Goal: Transaction & Acquisition: Purchase product/service

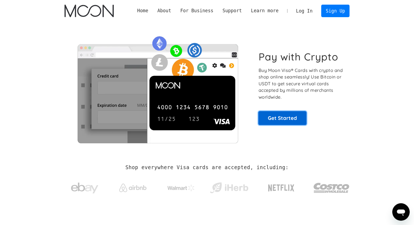
click at [294, 123] on link "Get Started" at bounding box center [282, 118] width 48 height 14
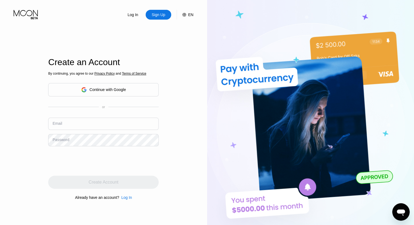
click at [107, 89] on div "Continue with Google" at bounding box center [107, 89] width 36 height 4
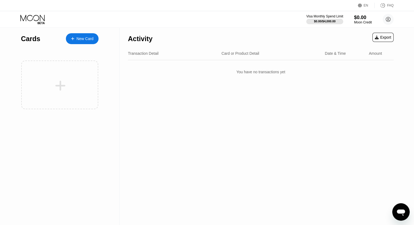
click at [86, 41] on div "New Card" at bounding box center [84, 38] width 17 height 5
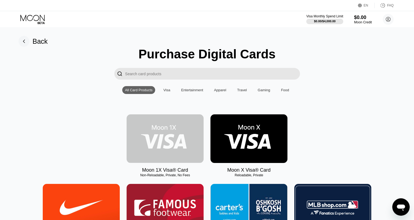
click at [166, 137] on img at bounding box center [164, 138] width 77 height 49
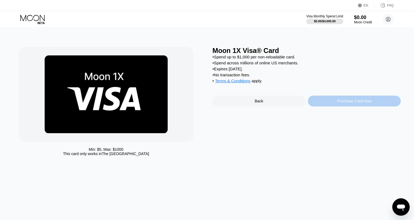
click at [327, 104] on div "Purchase Card Now" at bounding box center [354, 101] width 93 height 11
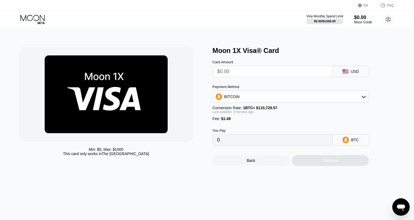
click at [268, 74] on input "text" at bounding box center [272, 71] width 110 height 11
type input "$5"
type input "0.00005862"
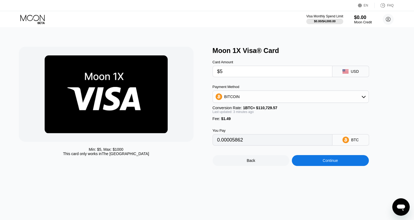
type input "$5"
click at [247, 102] on div "BITCOIN" at bounding box center [291, 96] width 156 height 11
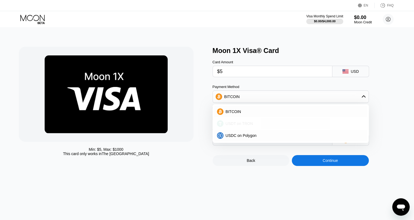
click at [238, 126] on span "USDT on TRON" at bounding box center [238, 124] width 27 height 4
type input "6.56"
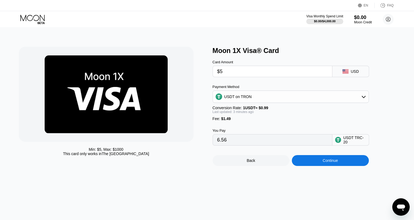
click at [230, 74] on input "$5" at bounding box center [272, 71] width 110 height 11
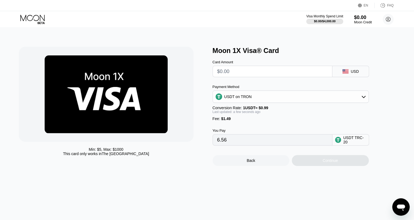
type input "0.00"
click at [259, 197] on div "Min: $ 5 , Max: $ 1000 This card only works in The United States Moon 1X Visa® …" at bounding box center [207, 124] width 418 height 193
click at [232, 75] on input "text" at bounding box center [272, 71] width 110 height 11
type input "$1"
type input "2.52"
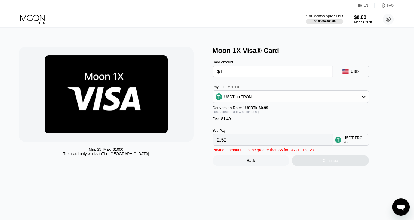
drag, startPoint x: 230, startPoint y: 75, endPoint x: 199, endPoint y: 72, distance: 31.2
click at [199, 72] on div "Min: $ 5 , Max: $ 1000 This card only works in The United States Moon 1X Visa® …" at bounding box center [207, 106] width 376 height 119
type input "$5"
type input "6.56"
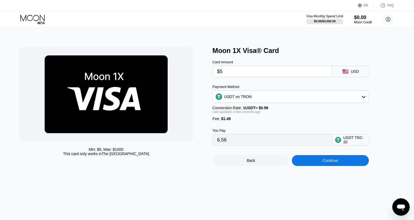
type input "$5"
click at [223, 197] on div "Min: $ 5 , Max: $ 1000 This card only works in The United States Moon 1X Visa® …" at bounding box center [207, 124] width 418 height 193
click at [392, 93] on div "Moon 1X Visa® Card Card Amount $5 USD Payment Method USDT on TRON Conversion Ra…" at bounding box center [306, 106] width 188 height 119
click at [328, 172] on div "Min: $ 5 , Max: $ 1000 This card only works in The United States Moon 1X Visa® …" at bounding box center [207, 124] width 418 height 193
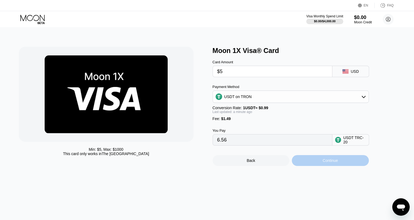
click at [305, 165] on div "Continue" at bounding box center [330, 160] width 77 height 11
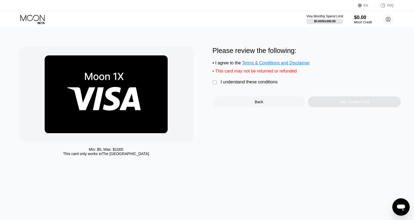
click at [215, 85] on div "" at bounding box center [214, 82] width 5 height 5
click at [333, 107] on div "Yes, Create Card" at bounding box center [354, 102] width 93 height 11
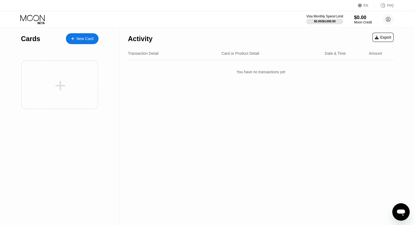
click at [41, 19] on icon at bounding box center [32, 20] width 25 height 10
click at [363, 5] on div "EN" at bounding box center [360, 5] width 5 height 5
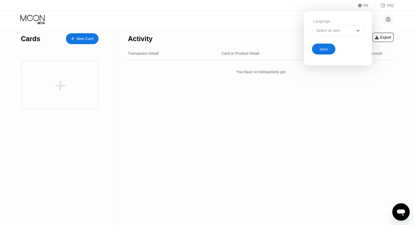
click at [353, 28] on div "Select an item" at bounding box center [338, 30] width 52 height 11
click at [353, 29] on div "Select an item" at bounding box center [338, 30] width 52 height 11
click at [404, 76] on div "Cards New Card Activity Export Transaction Detail Card or Product Detail Date &…" at bounding box center [207, 126] width 414 height 197
click at [26, 42] on div "Cards" at bounding box center [30, 39] width 19 height 8
click at [33, 17] on icon at bounding box center [32, 20] width 25 height 10
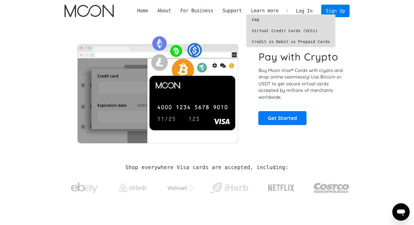
click at [277, 31] on link "Virtual Credit Cards (VCCs)" at bounding box center [290, 30] width 89 height 11
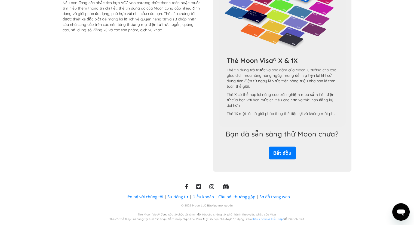
scroll to position [503, 0]
click at [291, 154] on link "Bắt đầu" at bounding box center [281, 152] width 27 height 13
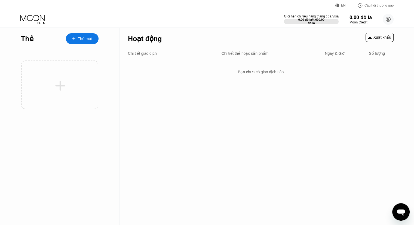
click at [86, 39] on font "Thẻ mới" at bounding box center [85, 38] width 14 height 4
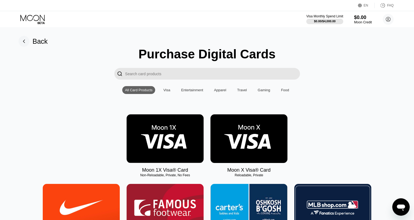
click at [166, 92] on div "Visa" at bounding box center [166, 90] width 7 height 4
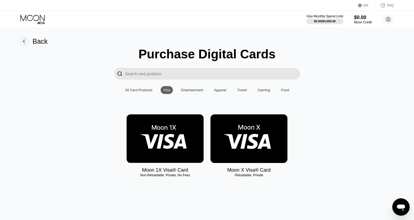
drag, startPoint x: 193, startPoint y: 92, endPoint x: 203, endPoint y: 93, distance: 9.8
click at [196, 92] on div "Entertainment" at bounding box center [192, 90] width 22 height 4
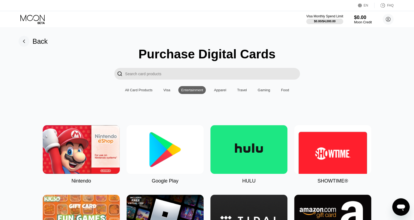
click at [218, 89] on div "Apparel" at bounding box center [220, 90] width 12 height 4
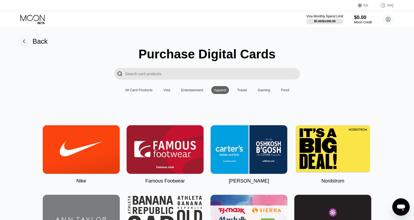
click at [240, 91] on div "Travel" at bounding box center [242, 90] width 10 height 4
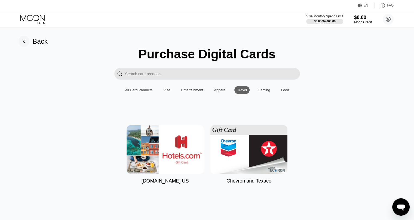
click at [259, 92] on div "Gaming" at bounding box center [264, 90] width 13 height 4
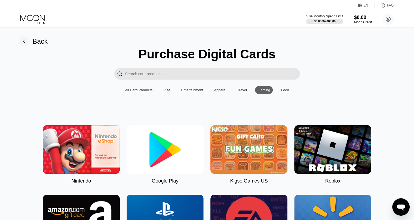
click at [278, 93] on div "Food" at bounding box center [285, 90] width 14 height 8
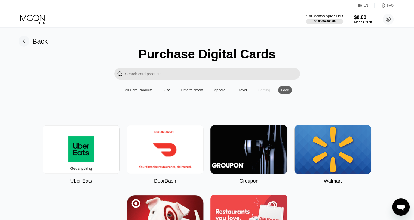
click at [261, 94] on div "Gaming" at bounding box center [264, 90] width 18 height 8
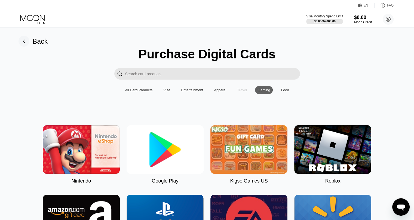
click at [241, 96] on div "Purchase Digital Cards  All Card Products Visa Entertainment Apparel Travel Ga…" at bounding box center [206, 185] width 401 height 277
click at [223, 94] on div "Apparel" at bounding box center [220, 90] width 18 height 8
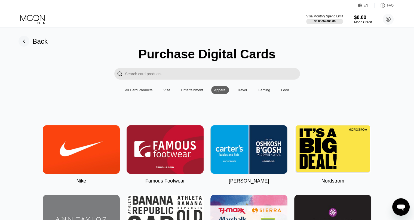
click at [196, 94] on div "Entertainment" at bounding box center [191, 90] width 27 height 8
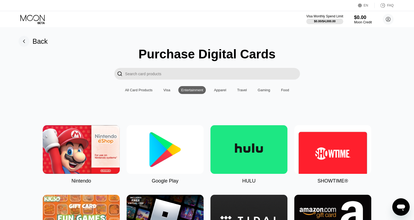
click at [169, 94] on div "All Card Products Visa Entertainment Apparel Travel Gaming Food" at bounding box center [206, 90] width 169 height 8
click at [165, 91] on div "Visa" at bounding box center [166, 90] width 7 height 4
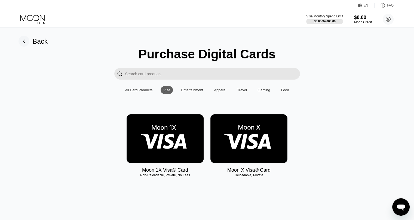
click at [181, 92] on div "Entertainment" at bounding box center [192, 90] width 22 height 4
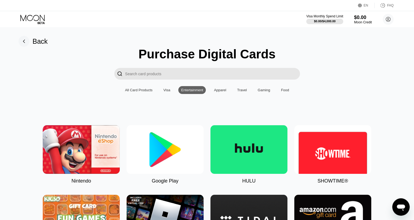
click at [176, 137] on img at bounding box center [164, 149] width 77 height 49
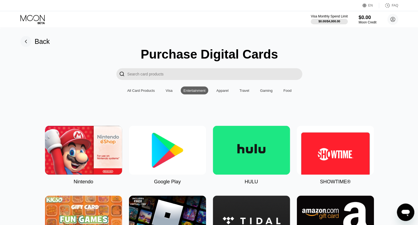
type input "0"
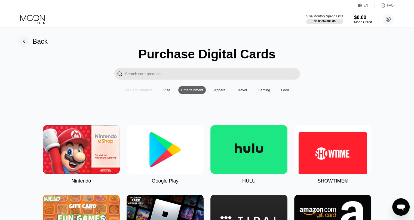
click at [130, 92] on div "All Card Products" at bounding box center [138, 90] width 27 height 4
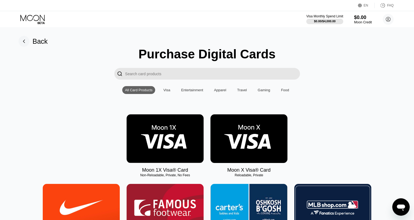
click at [246, 170] on div "Moon X Visa® Card" at bounding box center [248, 171] width 43 height 6
click at [245, 160] on img at bounding box center [248, 138] width 77 height 49
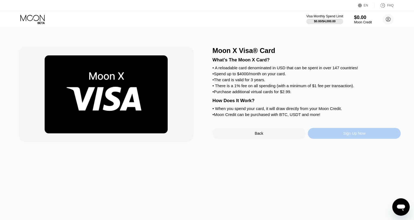
click at [339, 139] on div "Sign Up Now" at bounding box center [354, 133] width 93 height 11
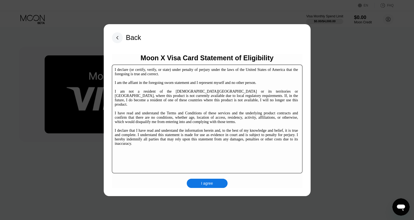
scroll to position [83, 0]
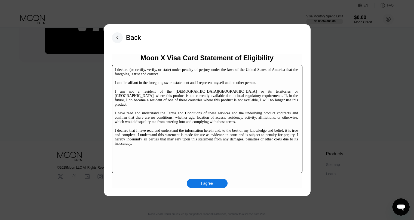
click at [217, 179] on div "I agree" at bounding box center [207, 183] width 41 height 9
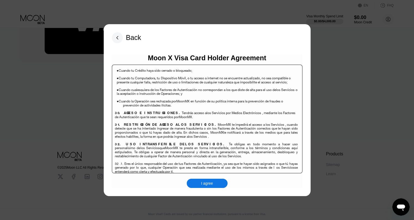
scroll to position [3527, 0]
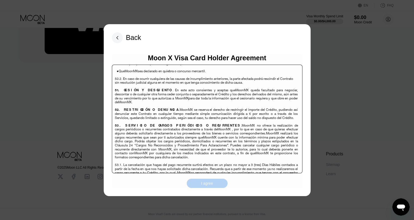
click at [220, 187] on div "I agree" at bounding box center [207, 183] width 41 height 9
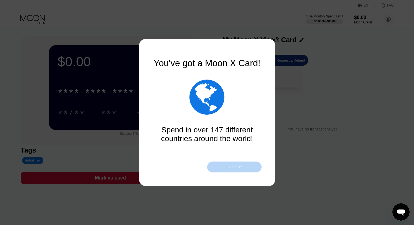
click at [241, 170] on div "Continue" at bounding box center [234, 166] width 54 height 11
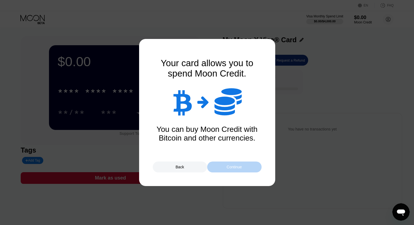
click at [241, 170] on div "Continue" at bounding box center [234, 166] width 54 height 11
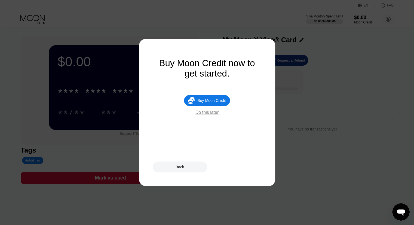
click at [213, 115] on div "Do this later" at bounding box center [206, 112] width 23 height 5
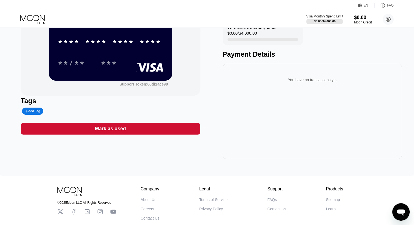
scroll to position [1, 0]
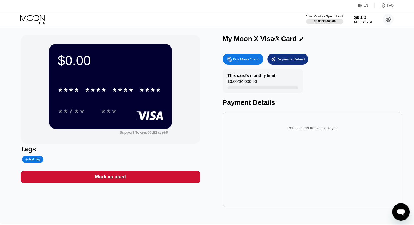
click at [117, 180] on div "Mark as used" at bounding box center [110, 176] width 31 height 6
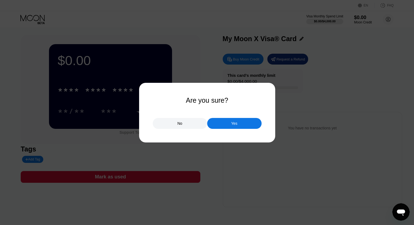
click at [231, 123] on div "Yes" at bounding box center [234, 123] width 54 height 11
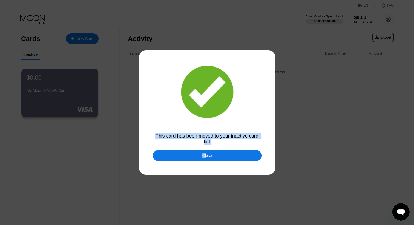
drag, startPoint x: 185, startPoint y: 90, endPoint x: 170, endPoint y: 84, distance: 16.1
click at [209, 138] on div "This card has been moved to your inactive card list" at bounding box center [207, 138] width 109 height 11
click at [210, 131] on div at bounding box center [209, 112] width 418 height 225
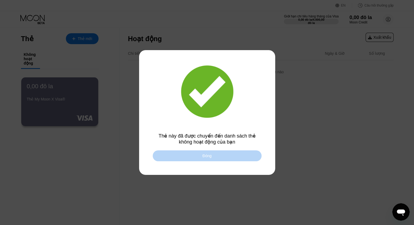
click at [248, 155] on div "Đóng" at bounding box center [207, 155] width 109 height 11
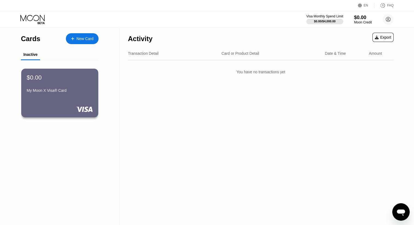
click at [224, 164] on div "Activity Export Transaction Detail Card or Product Detail Date & Time Amount Yo…" at bounding box center [261, 126] width 282 height 197
click at [67, 89] on div "$0.00 My Moon X Visa® Card" at bounding box center [59, 84] width 67 height 21
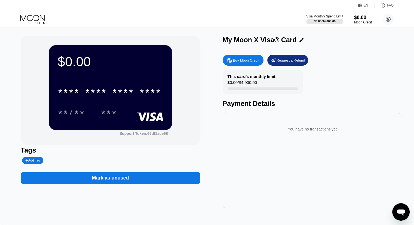
click at [171, 179] on div "Mark as unused" at bounding box center [110, 178] width 179 height 12
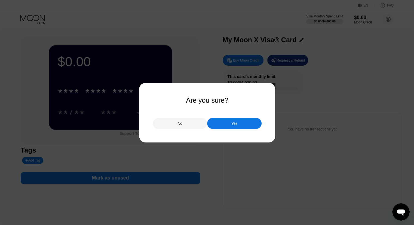
click at [234, 124] on div "Yes" at bounding box center [234, 123] width 6 height 5
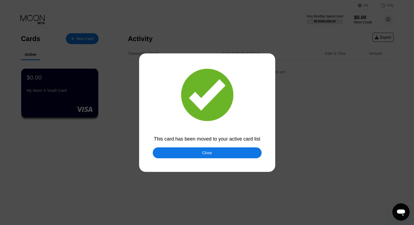
click at [211, 153] on div "Close" at bounding box center [207, 152] width 109 height 11
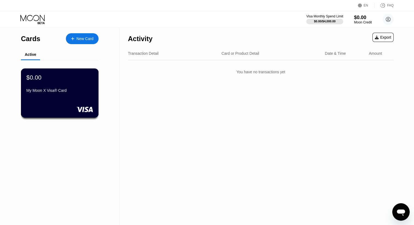
click at [71, 108] on div at bounding box center [59, 108] width 67 height 5
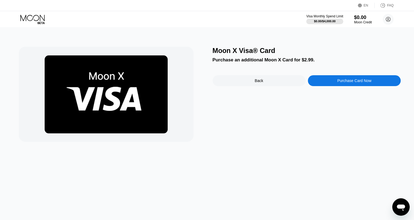
click at [347, 83] on div "Purchase Card Now" at bounding box center [354, 81] width 34 height 4
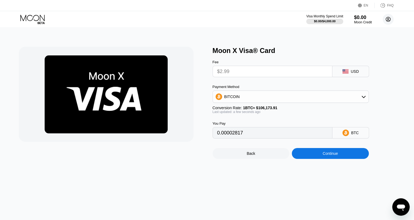
click at [387, 21] on icon at bounding box center [388, 19] width 5 height 5
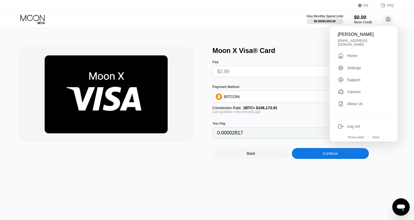
click at [348, 55] on div "Home" at bounding box center [352, 56] width 10 height 4
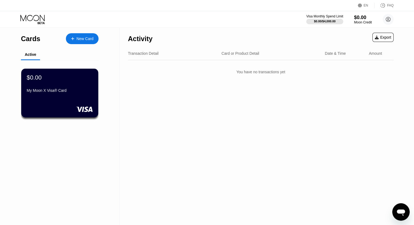
click at [138, 59] on div "Transaction Detail Card or Product Detail Date & Time Amount" at bounding box center [260, 53] width 265 height 13
click at [147, 54] on div "Transaction Detail" at bounding box center [143, 53] width 30 height 4
click at [237, 57] on div "Transaction Detail Card or Product Detail Date & Time Amount" at bounding box center [260, 53] width 265 height 13
click at [320, 58] on div "Transaction Detail Card or Product Detail Date & Time Amount" at bounding box center [260, 53] width 265 height 13
click at [49, 89] on div "My Moon X Visa® Card" at bounding box center [59, 90] width 67 height 4
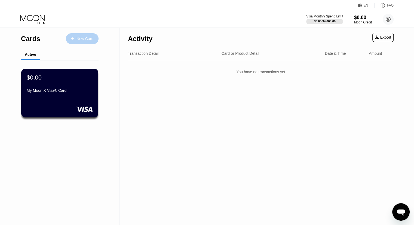
click at [90, 42] on div "New Card" at bounding box center [82, 38] width 33 height 11
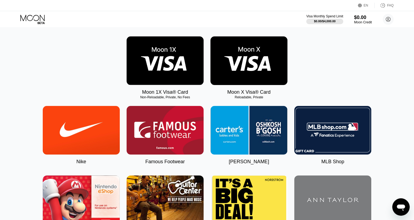
scroll to position [82, 0]
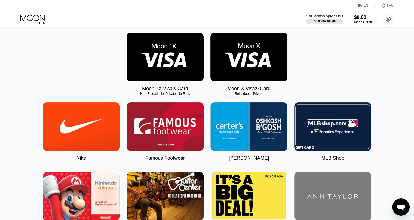
click at [245, 73] on img at bounding box center [248, 57] width 77 height 49
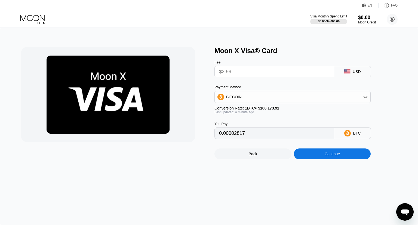
click at [245, 74] on input "$2.99" at bounding box center [274, 71] width 110 height 11
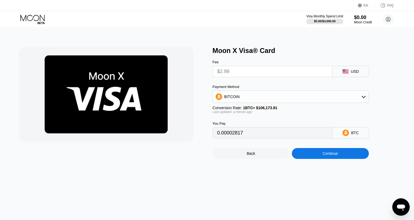
click at [239, 77] on input "$2.99" at bounding box center [272, 71] width 110 height 11
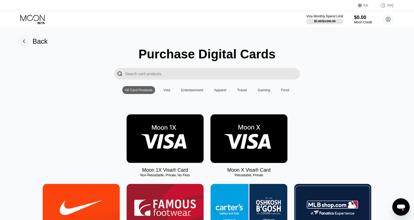
click at [148, 136] on img at bounding box center [164, 138] width 77 height 49
click at [259, 146] on img at bounding box center [248, 138] width 77 height 49
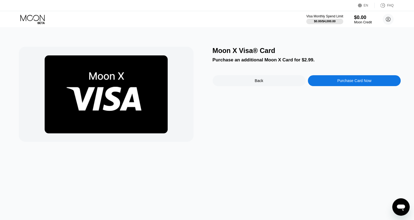
click at [331, 83] on div "Purchase Card Now" at bounding box center [354, 80] width 93 height 11
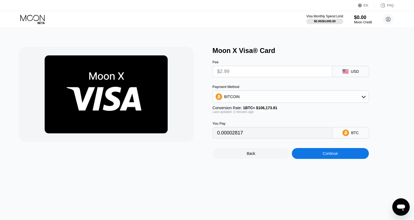
click at [230, 72] on input "$2.99" at bounding box center [272, 71] width 110 height 11
click at [229, 74] on input "$2.99" at bounding box center [272, 71] width 110 height 11
click at [247, 98] on div "BITCOIN" at bounding box center [291, 96] width 156 height 11
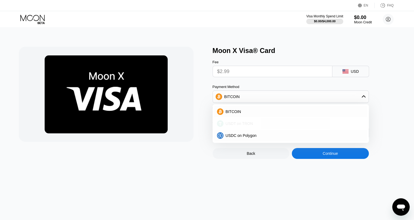
click at [243, 129] on div "USDT on TRON" at bounding box center [290, 123] width 153 height 11
type input "3.02"
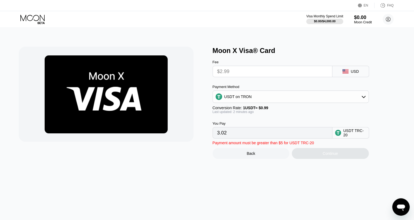
click at [230, 70] on input "$2.99" at bounding box center [272, 71] width 110 height 11
click at [363, 21] on div "Moon Credit" at bounding box center [363, 22] width 18 height 4
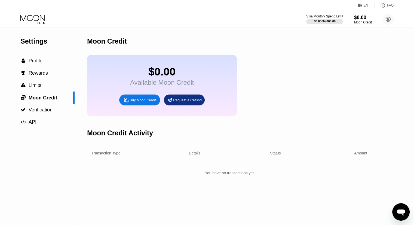
click at [141, 105] on div "Buy Moon Credit" at bounding box center [139, 99] width 41 height 11
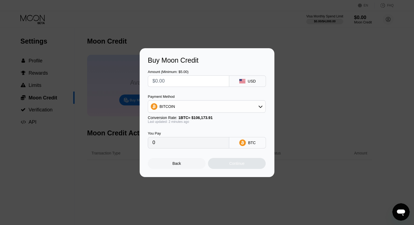
click at [176, 107] on div "BITCOIN" at bounding box center [206, 106] width 117 height 11
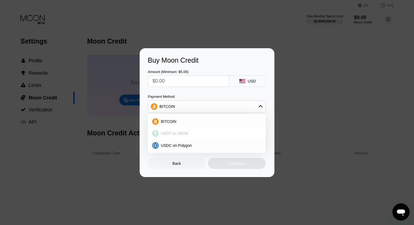
drag, startPoint x: 176, startPoint y: 133, endPoint x: 176, endPoint y: 130, distance: 3.0
click at [176, 133] on span "USDT on TRON" at bounding box center [174, 133] width 27 height 4
type input "0.00"
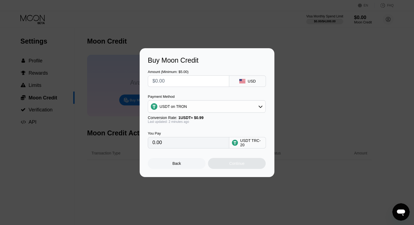
click at [181, 85] on input "text" at bounding box center [188, 81] width 72 height 11
type input "$5"
type input "5.05"
type input "$5"
click at [230, 165] on div "Continue" at bounding box center [236, 163] width 15 height 4
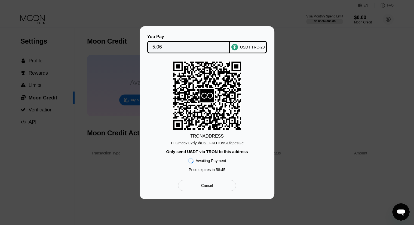
click at [211, 188] on div "Cancel" at bounding box center [207, 185] width 12 height 5
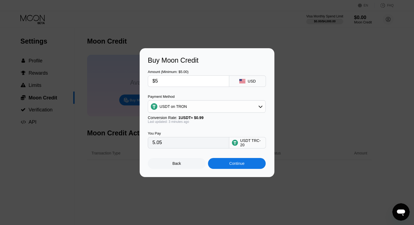
click at [173, 165] on div "Back" at bounding box center [176, 163] width 8 height 4
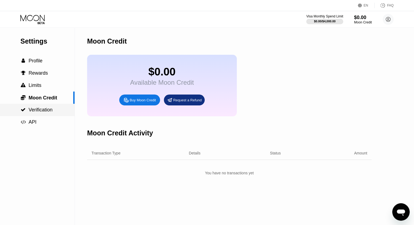
drag, startPoint x: 45, startPoint y: 89, endPoint x: 46, endPoint y: 108, distance: 18.5
click at [45, 107] on div "Settings  Profile  Rewards  Limits  Moon Credit  Verification  API" at bounding box center [37, 78] width 75 height 100
click at [46, 108] on span "Verification" at bounding box center [41, 109] width 24 height 5
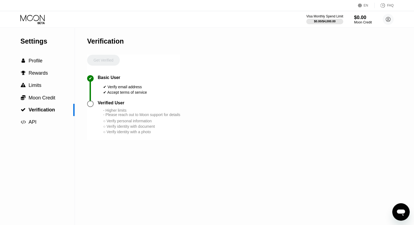
click at [328, 74] on div "Settings  Profile  Rewards  Limits  Moon Credit  Verification  API Verifi…" at bounding box center [207, 126] width 414 height 197
click at [26, 18] on icon at bounding box center [32, 18] width 24 height 6
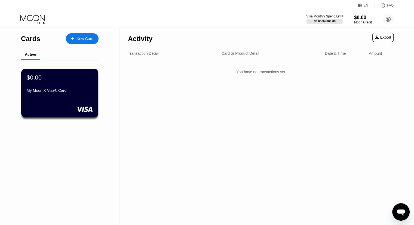
click at [85, 36] on div "New Card" at bounding box center [84, 38] width 17 height 5
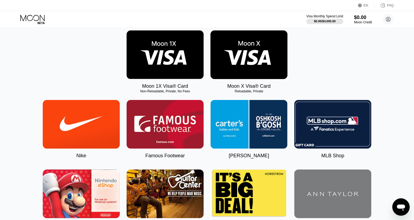
scroll to position [82, 0]
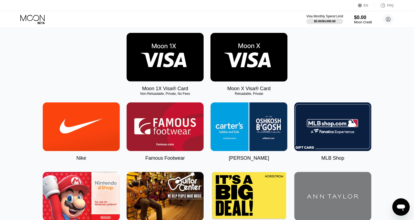
click at [246, 55] on img at bounding box center [248, 57] width 77 height 49
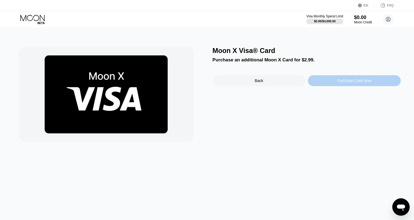
click at [331, 85] on div "Purchase Card Now" at bounding box center [354, 80] width 93 height 11
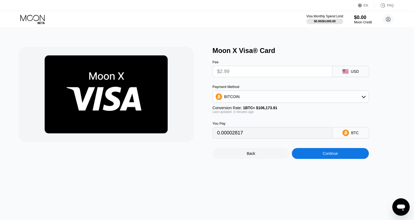
type input "0.00002816"
click at [272, 165] on div "Moon X Visa® Card Fee $2.99 USD Payment Method BITCOIN Conversion Rate: 1 BTC ≈…" at bounding box center [207, 124] width 418 height 193
click at [269, 159] on div "Back" at bounding box center [250, 153] width 77 height 11
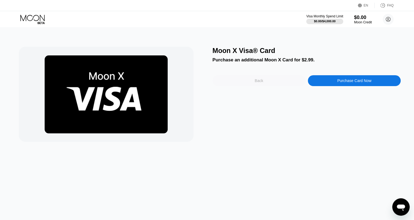
click at [273, 79] on div "Back" at bounding box center [258, 80] width 93 height 11
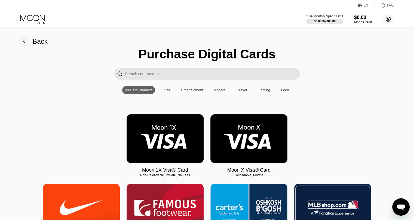
click at [389, 19] on circle at bounding box center [387, 19] width 11 height 11
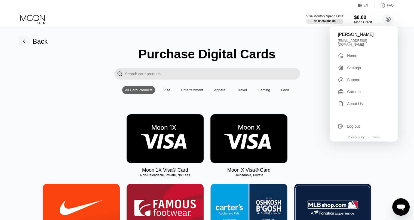
click at [359, 54] on div " Home" at bounding box center [363, 55] width 52 height 7
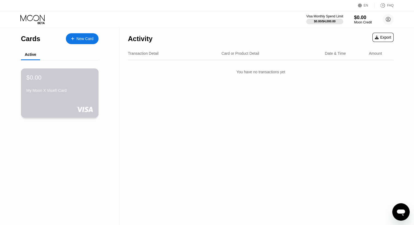
click at [54, 83] on div "$0.00 My Moon X Visa® Card" at bounding box center [59, 84] width 67 height 21
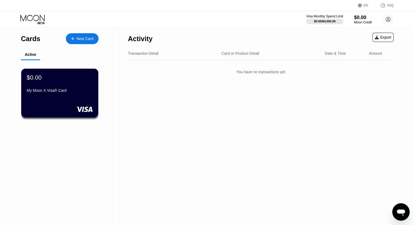
click at [369, 52] on div "Amount" at bounding box center [374, 53] width 13 height 4
click at [351, 55] on div "Date & Time" at bounding box center [344, 53] width 40 height 4
click at [261, 56] on div "Transaction Detail Card or Product Detail Date & Time Amount" at bounding box center [260, 53] width 265 height 13
drag, startPoint x: 152, startPoint y: 59, endPoint x: 135, endPoint y: 55, distance: 17.0
click at [148, 59] on div "Transaction Detail Card or Product Detail Date & Time Amount" at bounding box center [260, 53] width 265 height 13
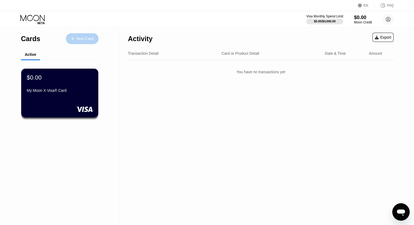
click at [86, 41] on div "New Card" at bounding box center [82, 38] width 33 height 11
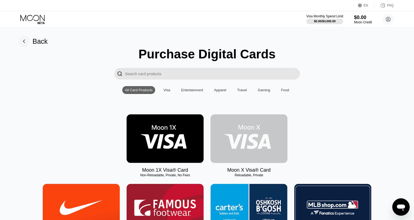
click at [248, 148] on img at bounding box center [248, 138] width 77 height 49
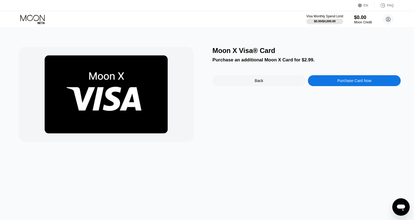
click at [356, 83] on div "Purchase Card Now" at bounding box center [354, 81] width 34 height 4
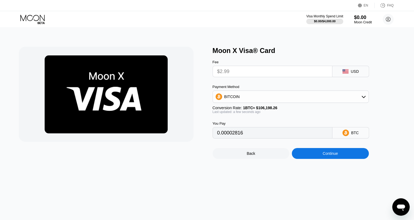
click at [231, 73] on input "$2.99" at bounding box center [272, 71] width 110 height 11
click at [355, 6] on div "EN Language Select an item Save FAQ" at bounding box center [207, 5] width 414 height 11
click at [359, 10] on div "EN Language Select an item Save FAQ" at bounding box center [207, 5] width 414 height 11
click at [361, 15] on div "$0.00" at bounding box center [363, 17] width 18 height 6
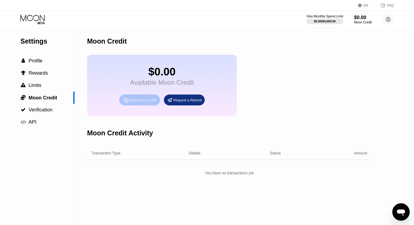
click at [137, 102] on div "Buy Moon Credit" at bounding box center [142, 100] width 26 height 5
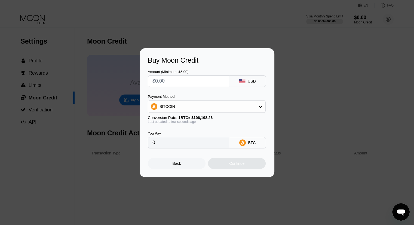
click at [187, 81] on input "text" at bounding box center [188, 81] width 72 height 11
type input "$5"
type input "0.00004709"
type input "$5"
click at [247, 148] on div "BTC" at bounding box center [247, 142] width 37 height 11
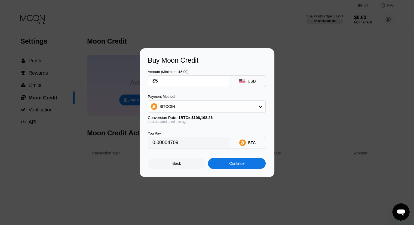
click at [200, 141] on input "0.00004709" at bounding box center [188, 142] width 72 height 11
click at [179, 107] on div "BITCOIN" at bounding box center [206, 106] width 117 height 11
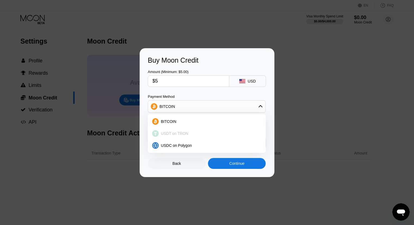
click at [180, 137] on div "USDT on TRON" at bounding box center [206, 133] width 114 height 11
type input "5.05"
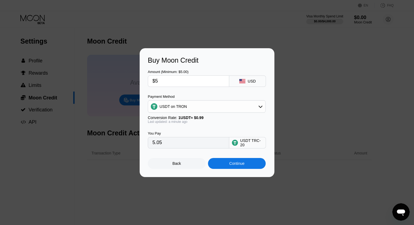
click at [243, 165] on div "Continue" at bounding box center [236, 163] width 15 height 4
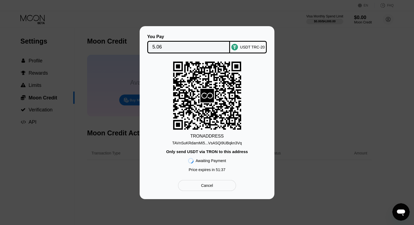
click at [215, 184] on div "Cancel" at bounding box center [207, 185] width 58 height 11
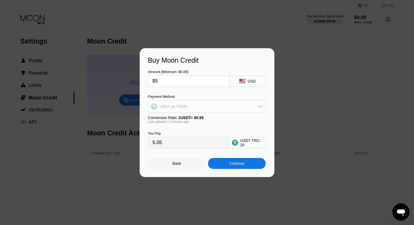
click at [208, 109] on div "USDT on TRON" at bounding box center [206, 106] width 117 height 11
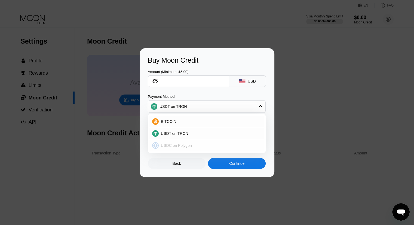
click at [203, 147] on div "USDC on Polygon" at bounding box center [210, 145] width 103 height 4
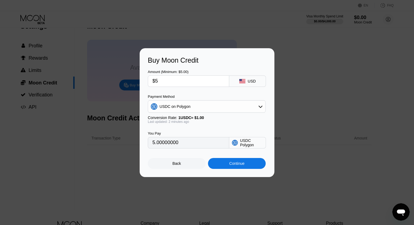
scroll to position [27, 0]
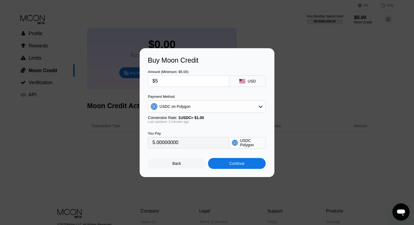
click at [240, 145] on div "USDC Polygon" at bounding box center [251, 142] width 23 height 9
click at [222, 104] on div "USDC on Polygon" at bounding box center [206, 106] width 117 height 11
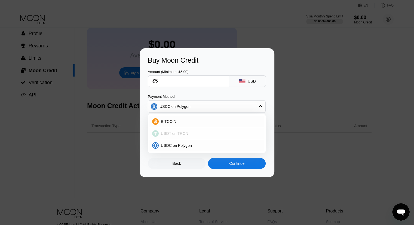
click at [200, 129] on div "USDT on TRON" at bounding box center [206, 133] width 114 height 11
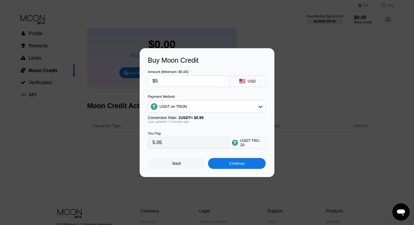
click at [246, 106] on div "USDT on TRON" at bounding box center [206, 106] width 117 height 11
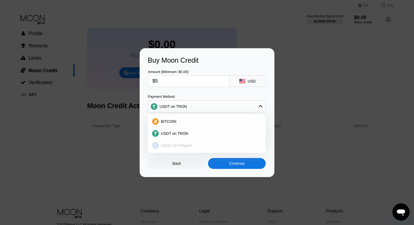
click at [204, 145] on div "USDC on Polygon" at bounding box center [210, 145] width 103 height 4
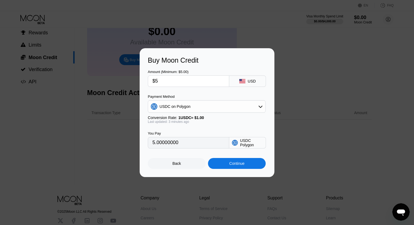
scroll to position [0, 0]
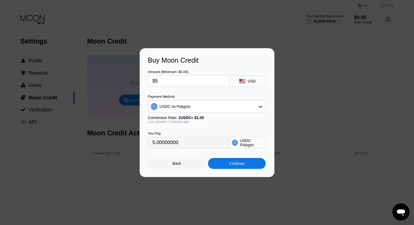
click at [216, 106] on div "USDC on Polygon" at bounding box center [206, 106] width 117 height 11
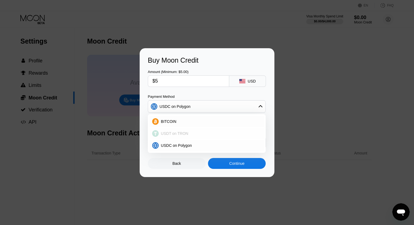
click at [211, 131] on div "USDT on TRON" at bounding box center [210, 133] width 103 height 4
type input "5.05"
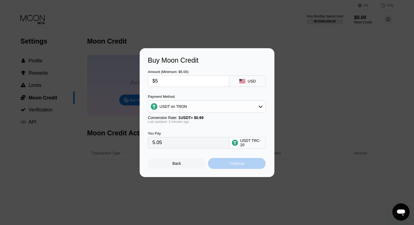
click at [225, 168] on div "Continue" at bounding box center [237, 163] width 58 height 11
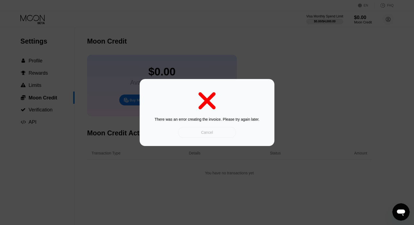
click at [208, 129] on div "Cancel" at bounding box center [207, 132] width 58 height 11
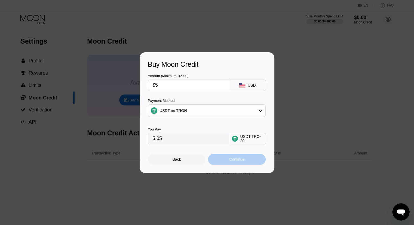
click at [224, 162] on div "Continue" at bounding box center [237, 159] width 58 height 11
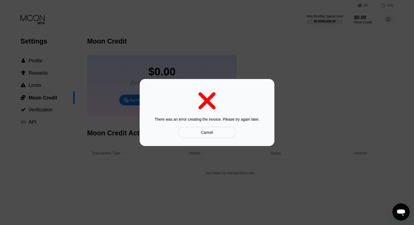
click at [210, 137] on div "Cancel" at bounding box center [207, 132] width 58 height 11
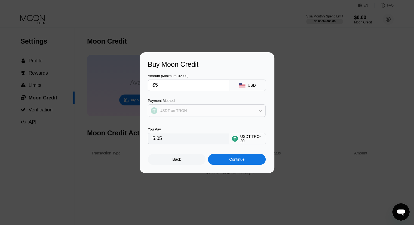
click at [201, 111] on div "USDT on TRON" at bounding box center [206, 110] width 117 height 11
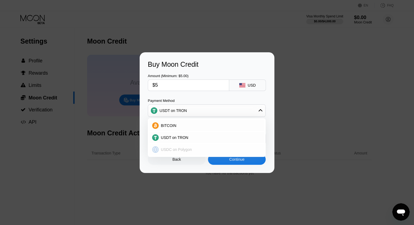
click at [193, 148] on div "USDC on Polygon" at bounding box center [210, 149] width 103 height 4
type input "5.00000000"
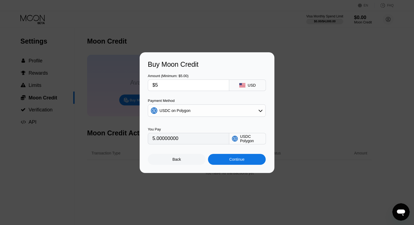
click at [162, 141] on input "5.00000000" at bounding box center [188, 138] width 72 height 11
click at [184, 142] on input "5.00000000" at bounding box center [188, 138] width 72 height 11
click at [227, 162] on div "Continue" at bounding box center [237, 159] width 58 height 11
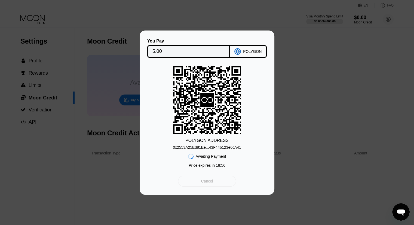
click at [213, 181] on div "Cancel" at bounding box center [207, 180] width 58 height 11
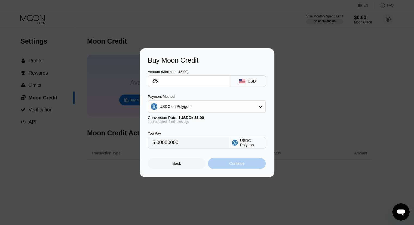
click at [234, 168] on div "Continue" at bounding box center [237, 163] width 58 height 11
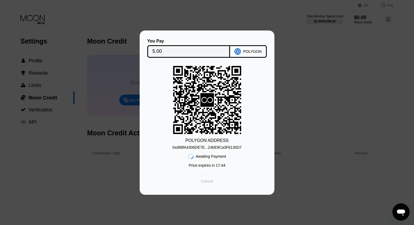
click at [225, 185] on div "Cancel" at bounding box center [207, 180] width 58 height 11
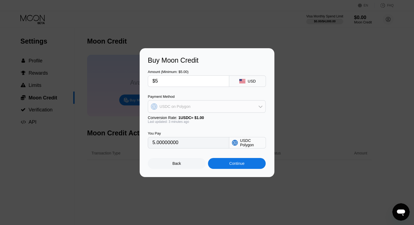
click at [213, 108] on div "USDC on Polygon" at bounding box center [206, 106] width 117 height 11
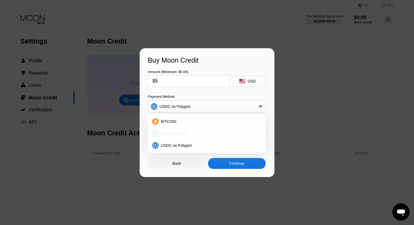
click at [200, 131] on div "USDT on TRON" at bounding box center [210, 133] width 103 height 4
type input "5.05"
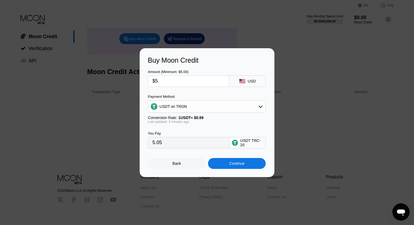
scroll to position [83, 0]
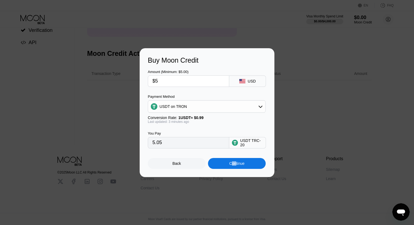
drag, startPoint x: 236, startPoint y: 165, endPoint x: 232, endPoint y: 171, distance: 7.9
click at [232, 171] on div "Buy Moon Credit Amount (Minimum: $5.00) $5 USD Payment Method USDT on TRON Conv…" at bounding box center [206, 112] width 135 height 129
click at [232, 165] on div "Continue" at bounding box center [236, 163] width 15 height 4
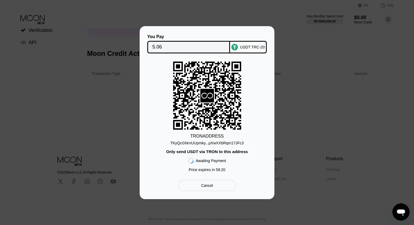
click at [210, 141] on div "TKyQcGNrnUUpmky...pXwXXbRqm17JFc3" at bounding box center [206, 143] width 73 height 4
drag, startPoint x: 215, startPoint y: 185, endPoint x: 218, endPoint y: 188, distance: 4.2
click at [216, 186] on div "Cancel" at bounding box center [207, 185] width 58 height 11
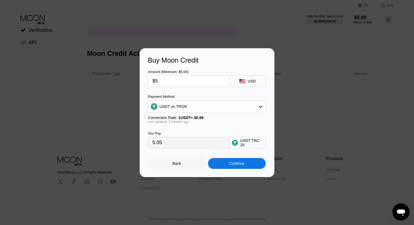
click at [193, 109] on div "USDT on TRON" at bounding box center [206, 106] width 117 height 11
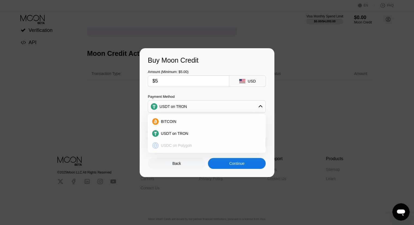
drag, startPoint x: 185, startPoint y: 143, endPoint x: 189, endPoint y: 147, distance: 6.0
click at [185, 144] on span "USDC on Polygon" at bounding box center [176, 145] width 31 height 4
type input "5.00000000"
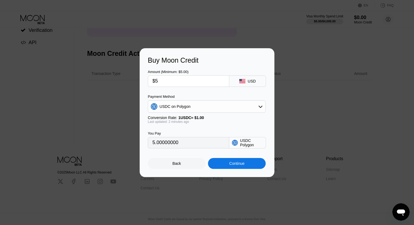
click at [233, 165] on div "Continue" at bounding box center [236, 163] width 15 height 4
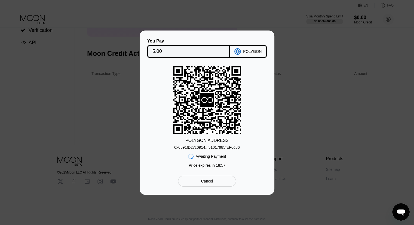
click at [234, 146] on div "POLYGON ADDRESS 0x6591fD27c0914...51017985fEF6d86 Awaiting Payment Price expire…" at bounding box center [207, 118] width 118 height 104
click at [224, 149] on div "0x6591fD27c0914...51017985fEF6d86" at bounding box center [207, 147] width 66 height 4
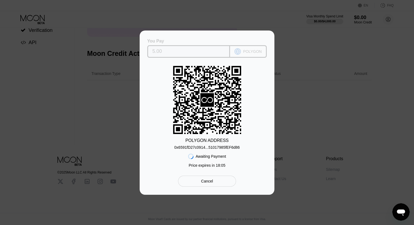
click at [200, 52] on input "5.00" at bounding box center [188, 51] width 73 height 11
click at [193, 49] on input "5.00" at bounding box center [188, 51] width 73 height 11
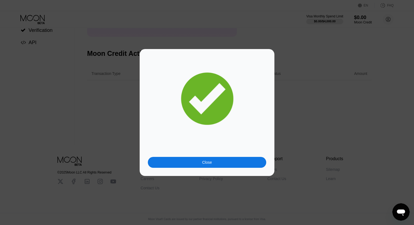
click at [208, 160] on div "Close" at bounding box center [207, 162] width 10 height 4
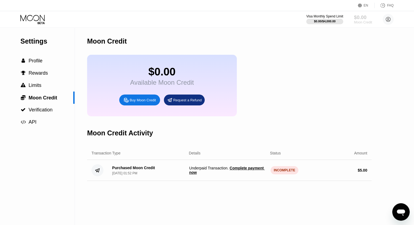
click at [359, 20] on div "Moon Credit" at bounding box center [363, 22] width 18 height 4
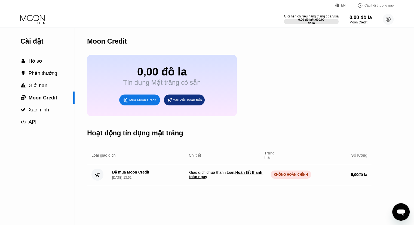
click at [246, 179] on font "Hoàn tất thanh toán ngay" at bounding box center [226, 174] width 74 height 9
click at [199, 179] on font "Hoàn tất thanh toán ngay" at bounding box center [226, 174] width 74 height 9
click at [255, 179] on font "Hoàn tất thanh toán ngay" at bounding box center [226, 174] width 74 height 9
click at [286, 185] on div "Đã mua Moon Credit 25/09/2025, 13:52 Giao dịch chưa thanh toán . Hoàn tất thanh…" at bounding box center [229, 174] width 284 height 21
click at [287, 176] on font "KHÔNG HOÀN CHỈNH" at bounding box center [291, 174] width 34 height 4
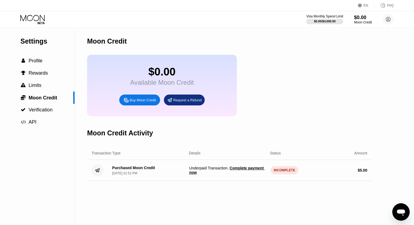
click at [361, 17] on div "$0.00" at bounding box center [363, 18] width 18 height 6
click at [360, 17] on div "$0.00" at bounding box center [363, 17] width 18 height 6
click at [185, 102] on div "Request a Refund" at bounding box center [187, 100] width 29 height 5
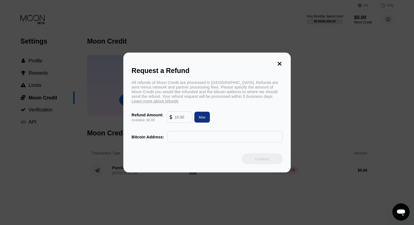
click at [278, 61] on icon at bounding box center [279, 64] width 6 height 6
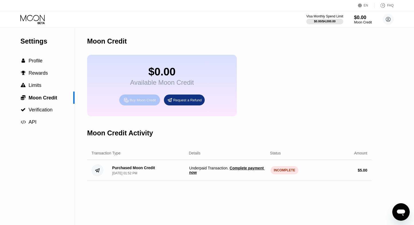
click at [141, 105] on div "Buy Moon Credit" at bounding box center [139, 99] width 41 height 11
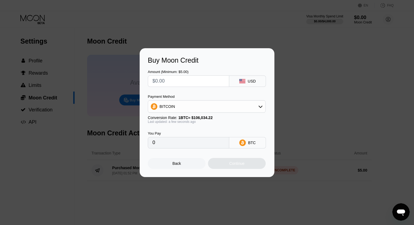
click at [197, 81] on input "text" at bounding box center [188, 81] width 72 height 11
click at [178, 165] on div "Back" at bounding box center [176, 163] width 8 height 4
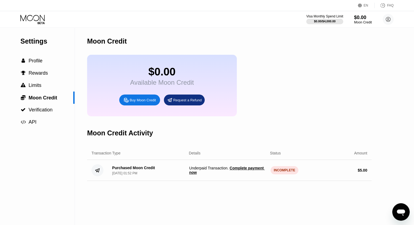
click at [146, 102] on div "Buy Moon Credit" at bounding box center [142, 100] width 26 height 5
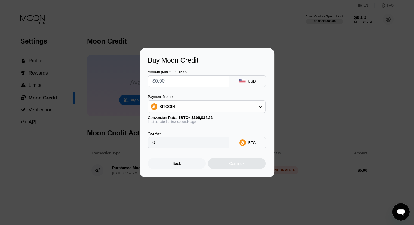
click at [186, 83] on input "text" at bounding box center [188, 81] width 72 height 11
click at [165, 165] on div "Back" at bounding box center [177, 163] width 58 height 11
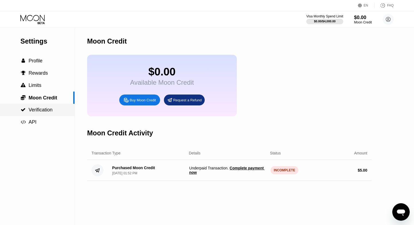
click at [43, 111] on span "Verification" at bounding box center [41, 109] width 24 height 5
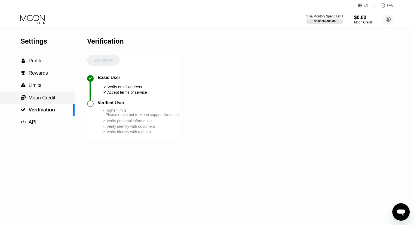
click at [48, 98] on span "Moon Credit" at bounding box center [42, 97] width 27 height 5
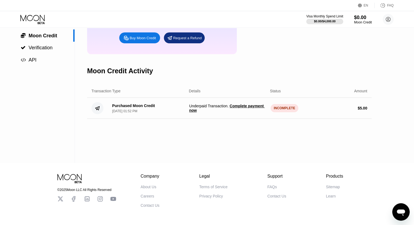
scroll to position [83, 0]
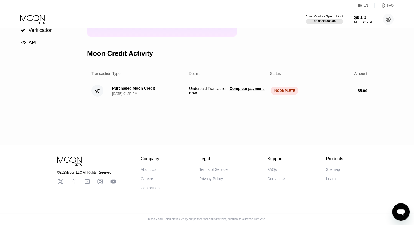
click at [224, 87] on div "Purchased Moon Credit Sep 25, 2025, 01:52 PM Underpaid Transaction . Complete p…" at bounding box center [229, 90] width 284 height 21
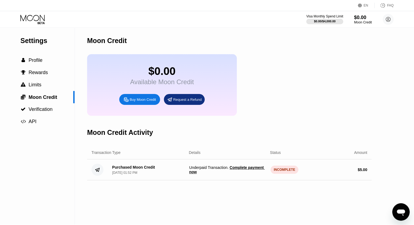
scroll to position [0, 0]
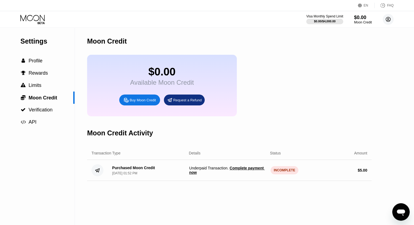
drag, startPoint x: 389, startPoint y: 19, endPoint x: 386, endPoint y: 19, distance: 3.0
click at [389, 19] on circle at bounding box center [387, 19] width 11 height 11
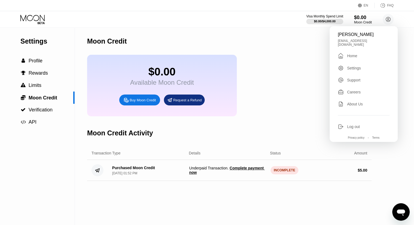
click at [360, 52] on div " Home" at bounding box center [363, 55] width 52 height 7
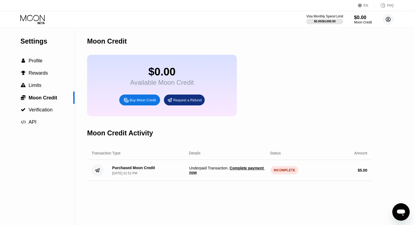
click at [389, 20] on icon at bounding box center [387, 19] width 11 height 11
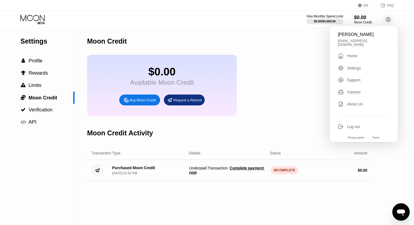
click at [361, 55] on div " Home" at bounding box center [363, 55] width 52 height 7
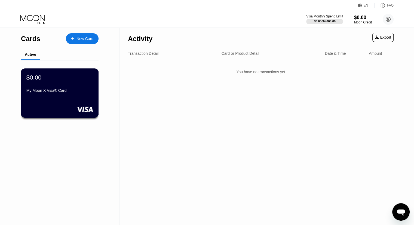
click at [54, 104] on div "$0.00 My Moon X Visa® Card" at bounding box center [60, 92] width 78 height 49
click at [80, 37] on div "New Card" at bounding box center [84, 38] width 17 height 5
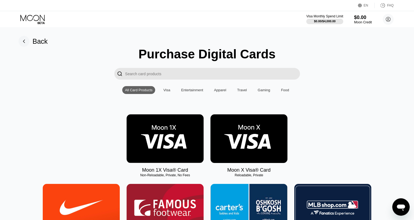
click at [258, 145] on img at bounding box center [248, 138] width 77 height 49
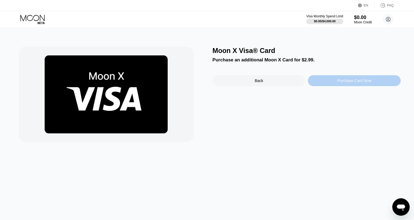
click at [331, 85] on div "Purchase Card Now" at bounding box center [354, 80] width 93 height 11
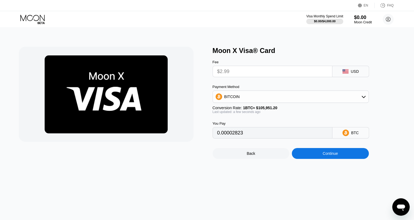
click at [353, 73] on div "USD" at bounding box center [355, 71] width 8 height 4
click at [243, 75] on input "$2.99" at bounding box center [272, 71] width 110 height 11
drag, startPoint x: 243, startPoint y: 75, endPoint x: 253, endPoint y: 83, distance: 13.5
click at [243, 75] on input "$2.99" at bounding box center [272, 71] width 110 height 11
click at [222, 80] on div "Fee $2.99 USD Payment Method BITCOIN Conversion Rate: 1 BTC ≈ $105,951.20 Last …" at bounding box center [299, 97] width 174 height 84
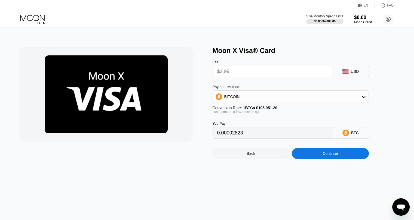
click at [268, 97] on div "BITCOIN" at bounding box center [291, 96] width 156 height 11
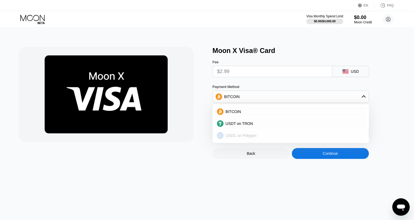
click at [259, 138] on div "USDC on Polygon" at bounding box center [293, 136] width 141 height 4
type input "2.99000000"
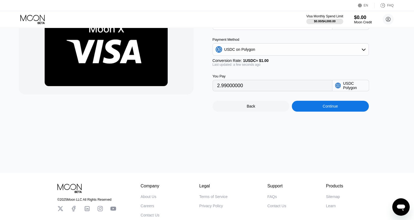
scroll to position [1, 0]
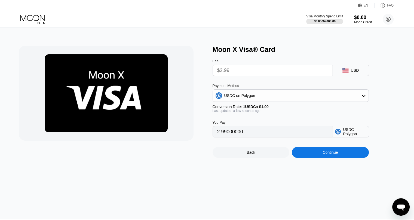
click at [331, 158] on div "Continue" at bounding box center [330, 152] width 77 height 11
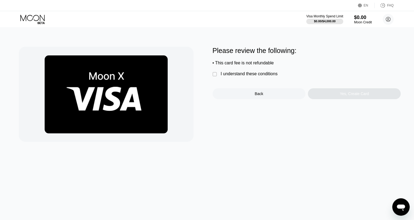
drag, startPoint x: 214, startPoint y: 76, endPoint x: 253, endPoint y: 92, distance: 42.2
click at [214, 77] on div "" at bounding box center [214, 74] width 5 height 5
click at [354, 99] on div "Yes, Create Card" at bounding box center [354, 93] width 93 height 11
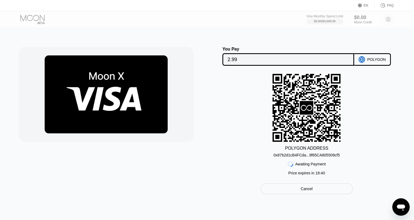
click at [284, 157] on div "0x87b2d1cB4FCda...9f65CA805509cf5" at bounding box center [306, 155] width 66 height 4
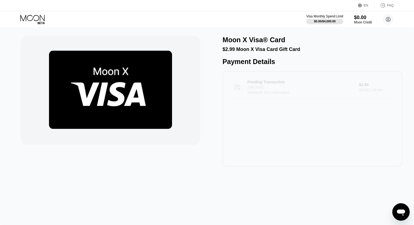
click at [243, 93] on div "Pending Transaction 2.99 USDC Waiting for 210 confirmations" at bounding box center [292, 87] width 123 height 15
click at [383, 18] on circle at bounding box center [387, 19] width 11 height 11
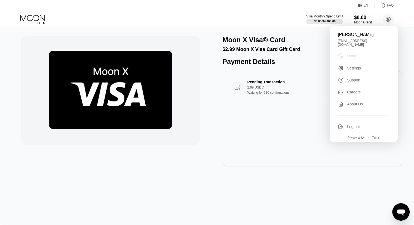
click at [353, 54] on div "Home" at bounding box center [352, 56] width 10 height 4
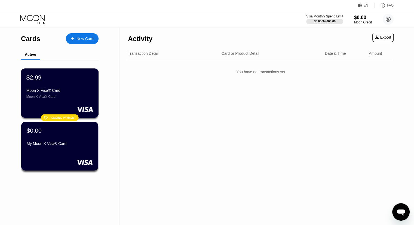
click at [72, 98] on div "Moon X Visa® Card" at bounding box center [59, 97] width 67 height 4
click at [358, 20] on div "$0.00" at bounding box center [363, 17] width 18 height 6
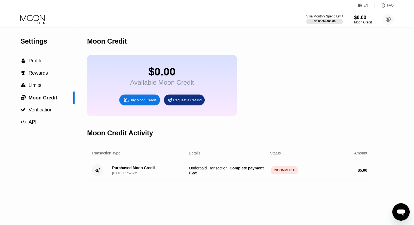
click at [37, 44] on div "Settings" at bounding box center [47, 41] width 54 height 8
click at [34, 14] on div "Visa Monthly Spend Limit $0.00 / $4,000.00 $0.00 Moon Credit Lan [PERSON_NAME] …" at bounding box center [207, 19] width 414 height 16
click at [41, 23] on icon at bounding box center [32, 20] width 25 height 10
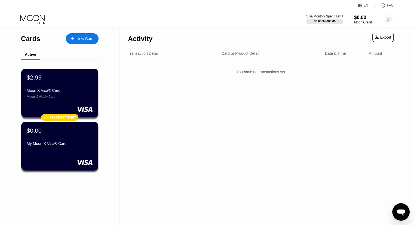
click at [391, 20] on circle at bounding box center [387, 19] width 11 height 11
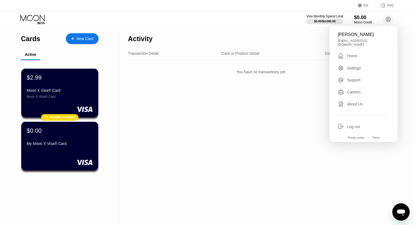
click at [353, 54] on div "Home" at bounding box center [352, 56] width 10 height 4
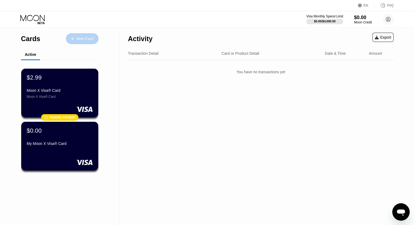
click at [77, 39] on div "New Card" at bounding box center [84, 38] width 17 height 5
click at [47, 102] on div "$2.99 Moon X Visa® Card Moon X Visa® Card  Pending payment" at bounding box center [59, 93] width 77 height 49
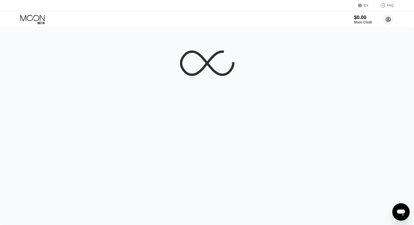
click at [384, 17] on circle at bounding box center [387, 19] width 11 height 11
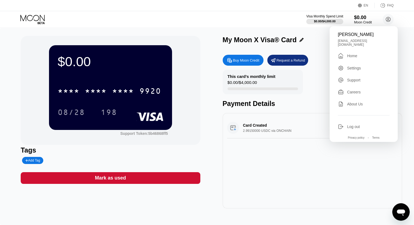
click at [364, 52] on div " Home" at bounding box center [363, 55] width 52 height 7
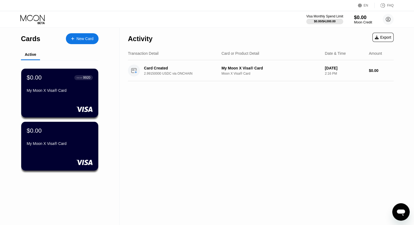
click at [356, 21] on div "Moon Credit" at bounding box center [363, 22] width 18 height 4
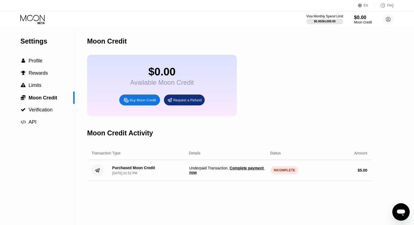
click at [35, 22] on icon at bounding box center [32, 20] width 25 height 10
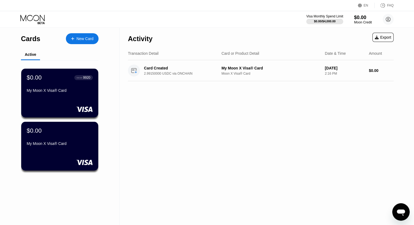
click at [70, 101] on div "$0.00 ● ● ● ● 9920 My Moon X Visa® Card" at bounding box center [59, 93] width 77 height 49
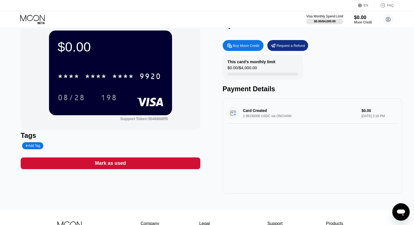
scroll to position [27, 0]
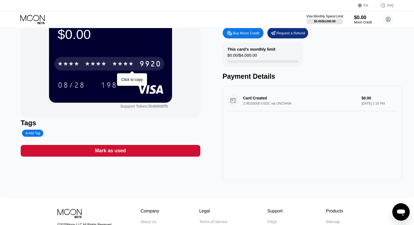
click at [103, 63] on div "* * * *" at bounding box center [96, 64] width 22 height 9
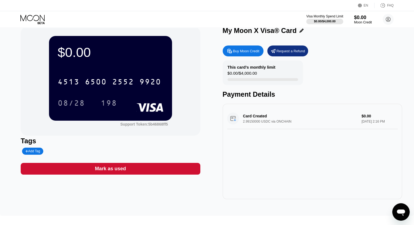
scroll to position [0, 0]
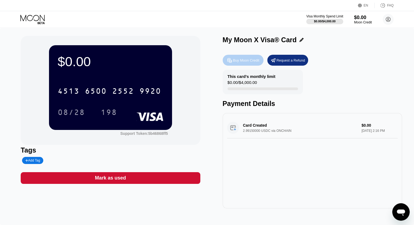
click at [228, 63] on icon at bounding box center [230, 60] width 6 height 6
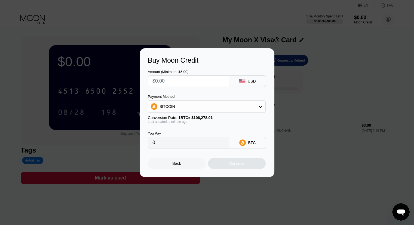
click at [186, 168] on div "Back" at bounding box center [177, 163] width 58 height 11
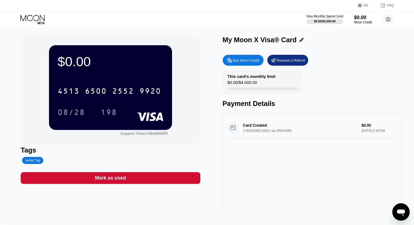
click at [25, 17] on icon at bounding box center [32, 20] width 25 height 10
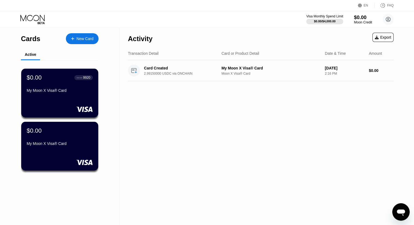
click at [366, 18] on div "$0.00" at bounding box center [363, 17] width 18 height 6
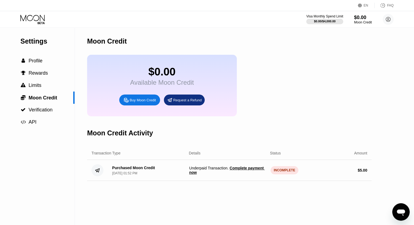
click at [245, 174] on span "Complete payment now" at bounding box center [227, 170] width 76 height 9
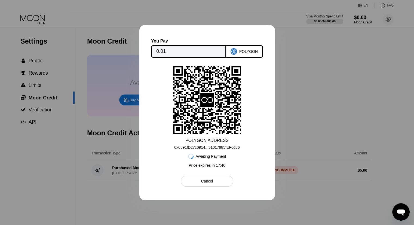
click at [165, 52] on input "0.01" at bounding box center [188, 51] width 65 height 11
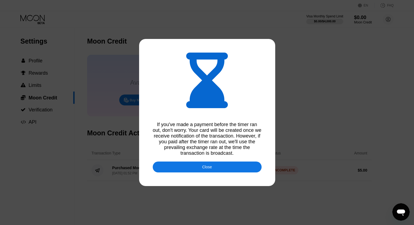
click at [233, 172] on div "Close" at bounding box center [207, 166] width 109 height 11
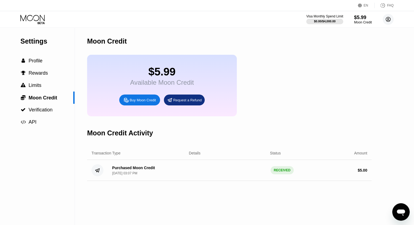
click at [389, 19] on circle at bounding box center [387, 19] width 11 height 11
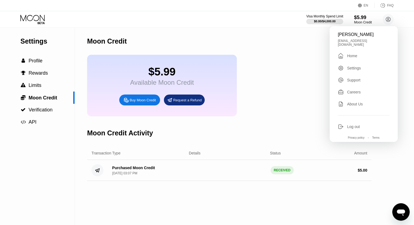
click at [355, 49] on div "Lan Anh Trần Thị tranthilananh23031993@gmail.com  Home Settings Support Career…" at bounding box center [363, 84] width 68 height 116
click at [349, 57] on div "Lan Anh Trần Thị tranthilananh23031993@gmail.com  Home Settings Support Career…" at bounding box center [363, 84] width 68 height 116
click at [349, 54] on div "Home" at bounding box center [352, 56] width 10 height 4
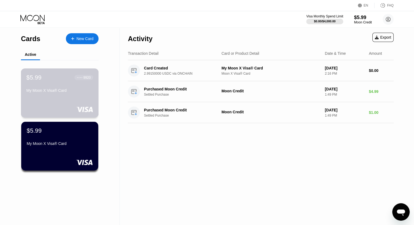
click at [62, 98] on div "$5.99 ● ● ● ● 9920 My Moon X Visa® Card" at bounding box center [60, 92] width 78 height 49
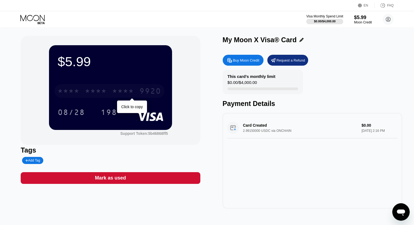
click at [104, 89] on div "* * * *" at bounding box center [96, 91] width 22 height 9
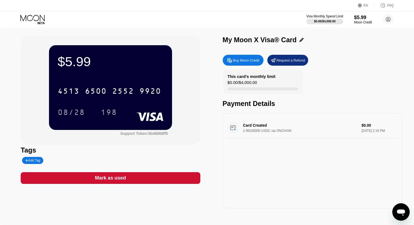
click at [387, 18] on circle at bounding box center [387, 19] width 11 height 11
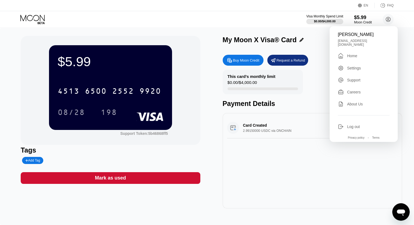
click at [358, 52] on div " Home" at bounding box center [363, 55] width 52 height 7
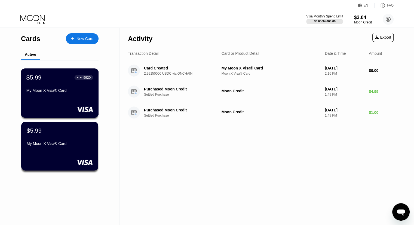
click at [50, 95] on div "My Moon X Visa® Card" at bounding box center [59, 91] width 67 height 7
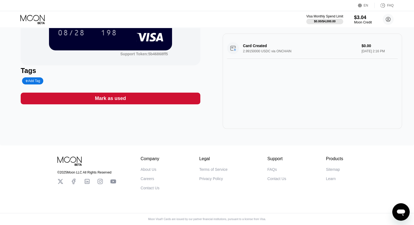
scroll to position [27, 0]
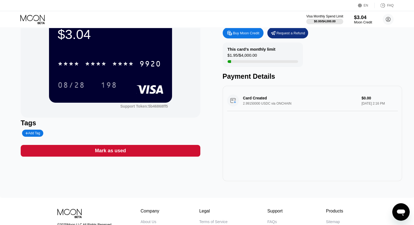
click at [366, 20] on div "$3.04" at bounding box center [363, 17] width 18 height 6
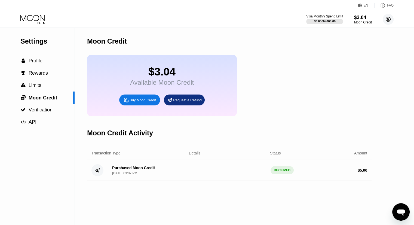
click at [390, 22] on circle at bounding box center [387, 19] width 11 height 11
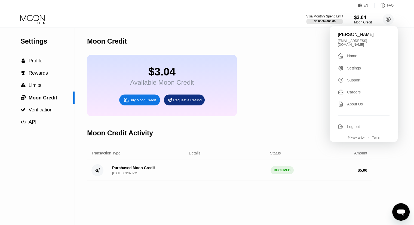
click at [359, 53] on div " Home" at bounding box center [363, 55] width 52 height 7
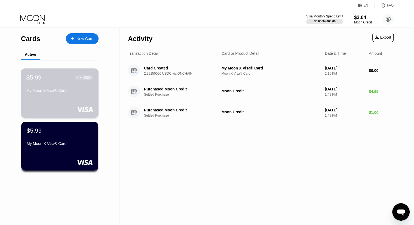
click at [51, 86] on div "$5.99 ● ● ● ● 9920 My Moon X Visa® Card" at bounding box center [59, 84] width 67 height 21
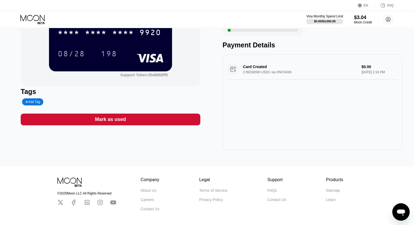
scroll to position [27, 0]
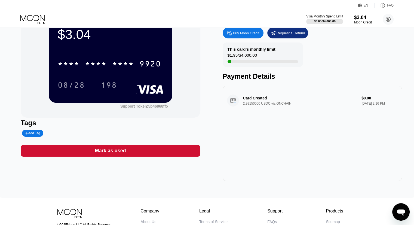
click at [281, 93] on div "Card Created 2.99150000 USDC via ONCHAIN $0.00 Sep 25, 2025 2:16 PM" at bounding box center [312, 100] width 170 height 21
click at [277, 104] on div "Card Created 2.99150000 USDC via ONCHAIN $0.00 Sep 25, 2025 2:16 PM" at bounding box center [312, 100] width 170 height 21
click at [244, 52] on div "This card’s monthly limit $1.95 / $4,000.00" at bounding box center [262, 54] width 80 height 24
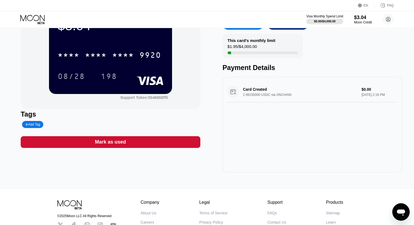
scroll to position [0, 0]
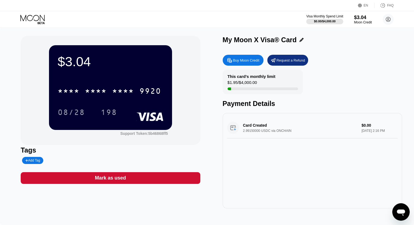
click at [262, 87] on div "This card’s monthly limit $1.95 / $4,000.00" at bounding box center [262, 82] width 80 height 24
click at [259, 121] on div "Card Created 2.99150000 USDC via ONCHAIN $0.00 Sep 25, 2025 2:16 PM" at bounding box center [312, 127] width 170 height 21
click at [263, 132] on div "Card Created 2.99150000 USDC via ONCHAIN $0.00 Sep 25, 2025 2:16 PM" at bounding box center [312, 127] width 170 height 21
click at [360, 131] on div "Card Created 2.99150000 USDC via ONCHAIN $0.00 Sep 25, 2025 2:16 PM" at bounding box center [312, 127] width 170 height 21
click at [133, 111] on div "08/28 198" at bounding box center [111, 112] width 106 height 14
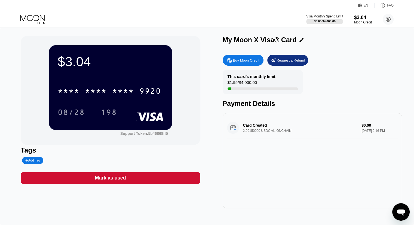
click at [36, 21] on icon at bounding box center [32, 20] width 25 height 10
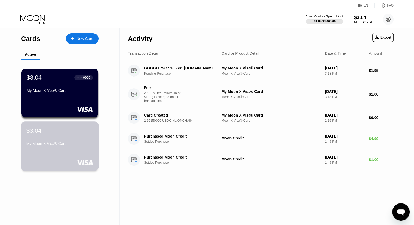
click at [61, 158] on div "$3.04 My Moon X Visa® Card" at bounding box center [60, 145] width 78 height 49
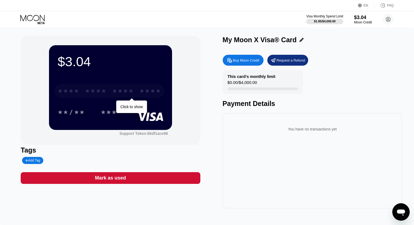
click at [90, 92] on div "* * * *" at bounding box center [96, 91] width 22 height 9
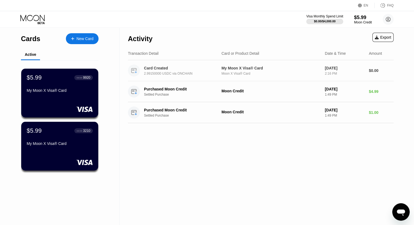
click at [162, 67] on div "Card Created" at bounding box center [181, 68] width 75 height 4
click at [58, 90] on div "My Moon X Visa® Card" at bounding box center [59, 90] width 67 height 4
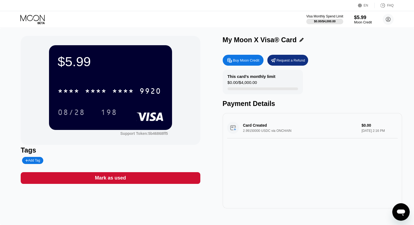
click at [253, 124] on div "Card Created 2.99150000 USDC via ONCHAIN $0.00 [DATE] 2:16 PM" at bounding box center [312, 127] width 170 height 21
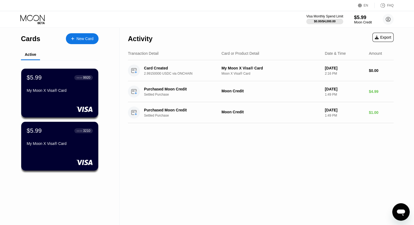
click at [336, 52] on div "Date & Time" at bounding box center [334, 53] width 21 height 4
click at [377, 57] on div "Transaction Detail Card or Product Detail Date & Time Amount" at bounding box center [260, 53] width 265 height 13
click at [241, 55] on div "Card or Product Detail" at bounding box center [240, 53] width 38 height 4
click at [144, 54] on div "Transaction Detail" at bounding box center [143, 53] width 30 height 4
click at [225, 58] on div "Transaction Detail Card or Product Detail Date & Time Amount" at bounding box center [260, 53] width 265 height 13
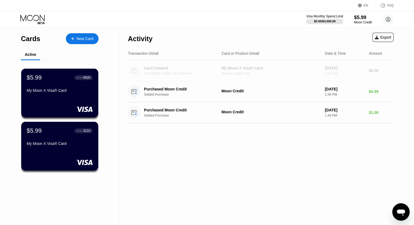
drag, startPoint x: 263, startPoint y: 72, endPoint x: 259, endPoint y: 156, distance: 84.9
click at [259, 156] on div "Activity Export Transaction Detail Card or Product Detail Date & Time Amount Ca…" at bounding box center [261, 126] width 282 height 197
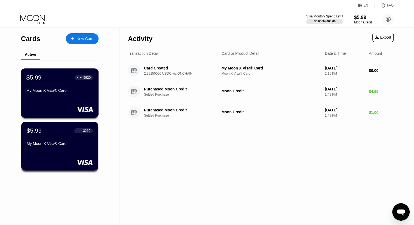
click at [68, 103] on div "$5.99 ● ● ● ● 9920 My Moon X Visa® Card" at bounding box center [60, 92] width 78 height 49
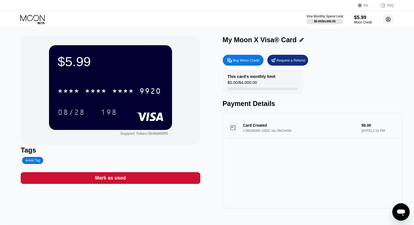
click at [385, 19] on circle at bounding box center [387, 19] width 11 height 11
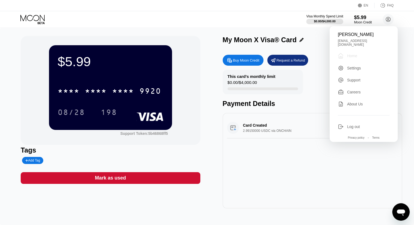
click at [363, 55] on div " Home" at bounding box center [363, 55] width 52 height 7
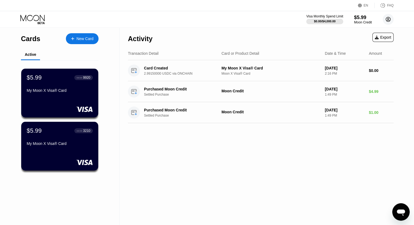
click at [389, 20] on icon at bounding box center [387, 19] width 3 height 3
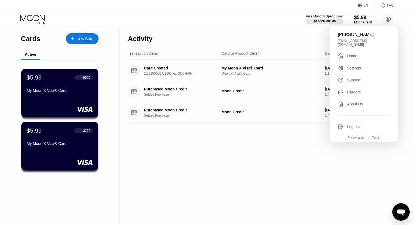
click at [360, 18] on div "$5.99" at bounding box center [363, 18] width 18 height 6
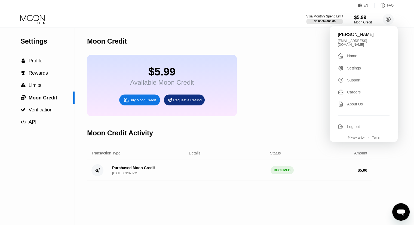
click at [229, 177] on div "Purchased Moon Credit Sep 25, 2025, 03:07 PM RECEIVED $ 5.00" at bounding box center [229, 170] width 284 height 21
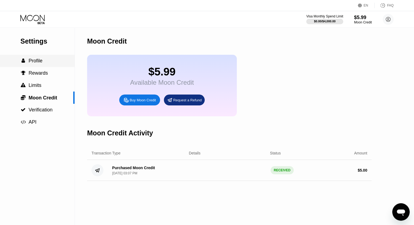
click at [45, 67] on div " Profile" at bounding box center [37, 61] width 75 height 12
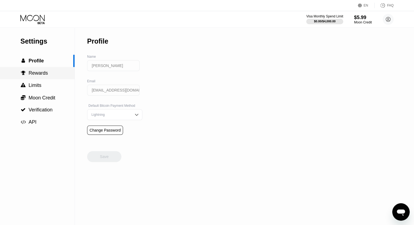
click at [41, 72] on span "Rewards" at bounding box center [38, 72] width 19 height 5
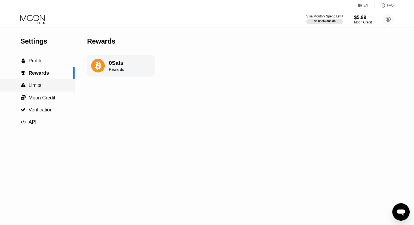
click at [38, 86] on span "Limits" at bounding box center [35, 84] width 13 height 5
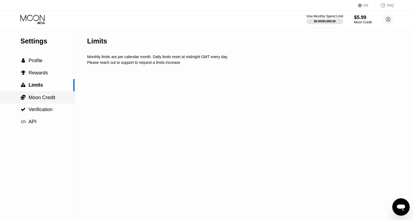
click at [37, 97] on span "Moon Credit" at bounding box center [42, 97] width 27 height 5
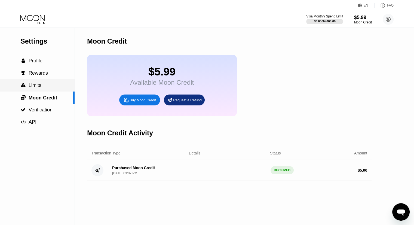
click at [41, 91] on div " Limits" at bounding box center [37, 85] width 75 height 12
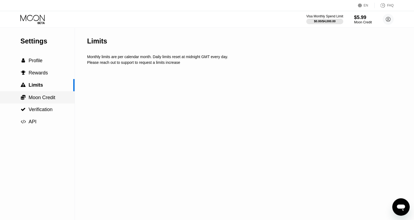
click at [39, 103] on div " Moon Credit" at bounding box center [37, 97] width 75 height 12
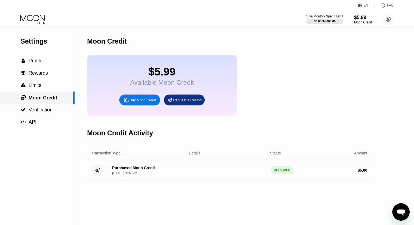
click at [38, 88] on span "Limits" at bounding box center [35, 84] width 13 height 5
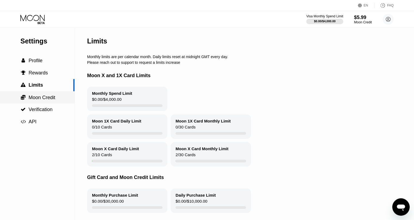
click at [35, 100] on span "Moon Credit" at bounding box center [42, 97] width 27 height 5
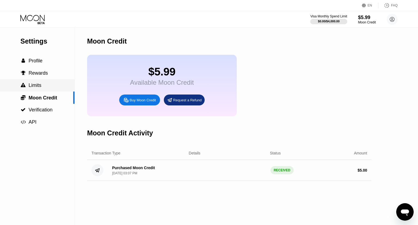
click at [40, 88] on span "Limits" at bounding box center [35, 84] width 13 height 5
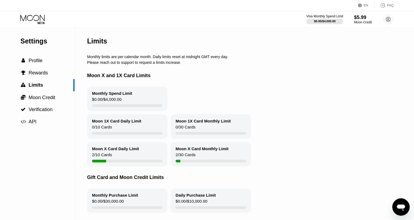
click at [32, 40] on div "Settings" at bounding box center [47, 41] width 54 height 8
click at [33, 13] on div "Visa Monthly Spend Limit $0.00 / $4,000.00 $5.99 Moon Credit Lan Anh Trần Thị t…" at bounding box center [207, 19] width 414 height 16
click at [34, 17] on icon at bounding box center [32, 20] width 25 height 10
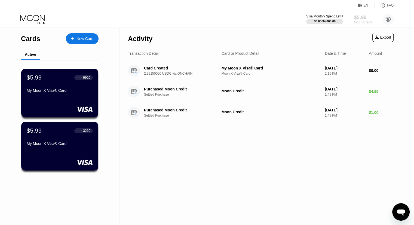
click at [367, 19] on div "$5.99" at bounding box center [363, 17] width 18 height 6
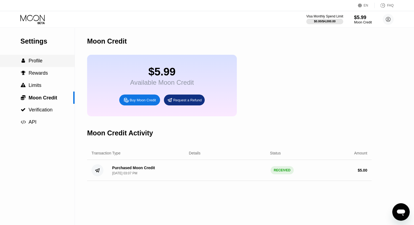
click at [38, 60] on span "Profile" at bounding box center [36, 60] width 14 height 5
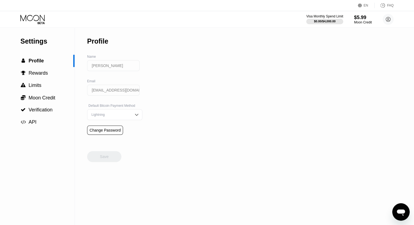
click at [44, 15] on icon at bounding box center [32, 20] width 25 height 10
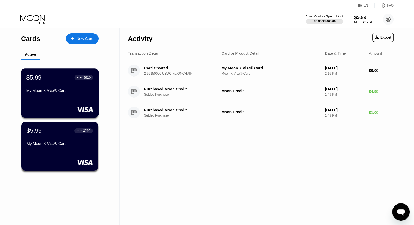
click at [46, 78] on div "$5.99 ● ● ● ● 9920" at bounding box center [59, 77] width 67 height 7
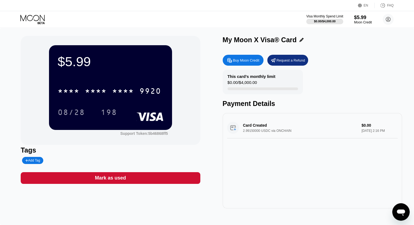
click at [325, 131] on div "Card Created 2.99150000 USDC via ONCHAIN $0.00 Sep 25, 2025 2:16 PM" at bounding box center [312, 127] width 170 height 21
click at [253, 128] on div "Card Created 2.99150000 USDC via ONCHAIN $0.00 Sep 25, 2025 2:16 PM" at bounding box center [312, 127] width 170 height 21
click at [251, 98] on div "This card’s monthly limit $0.00 / $4,000.00 Payment Details" at bounding box center [311, 89] width 179 height 38
click at [264, 81] on div "This card’s monthly limit $0.00 / $4,000.00" at bounding box center [262, 82] width 80 height 24
click at [139, 73] on div "$5.99 * * * * * * * * * * * * 9920 08/28 198" at bounding box center [110, 87] width 123 height 84
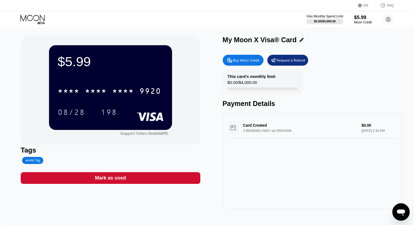
click at [139, 103] on div "* * * * * * * * * * * * 9920 08/28 198" at bounding box center [111, 96] width 106 height 32
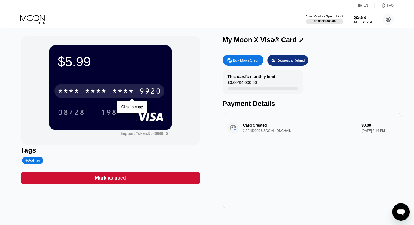
click at [139, 94] on div "9920" at bounding box center [150, 91] width 22 height 9
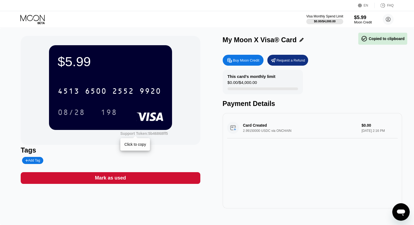
click at [119, 153] on div "Tags" at bounding box center [110, 150] width 179 height 8
click at [32, 23] on icon at bounding box center [32, 20] width 25 height 10
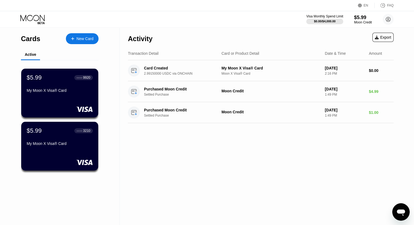
click at [238, 55] on div "Card or Product Detail" at bounding box center [240, 53] width 38 height 4
drag, startPoint x: 140, startPoint y: 51, endPoint x: 110, endPoint y: 48, distance: 30.1
click at [138, 51] on div "Transaction Detail" at bounding box center [143, 53] width 30 height 4
click at [240, 57] on div "Transaction Detail Card or Product Detail Date & Time Amount" at bounding box center [260, 53] width 265 height 13
click at [337, 56] on div "Transaction Detail Card or Product Detail Date & Time Amount" at bounding box center [260, 53] width 265 height 13
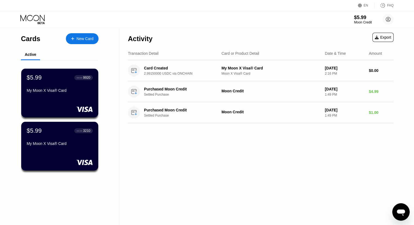
click at [368, 55] on div "Amount" at bounding box center [374, 53] width 13 height 4
drag, startPoint x: 144, startPoint y: 53, endPoint x: 116, endPoint y: 49, distance: 28.0
click at [141, 54] on div "Transaction Detail" at bounding box center [143, 53] width 30 height 4
click at [48, 56] on div "Active" at bounding box center [59, 54] width 77 height 11
click at [390, 19] on icon at bounding box center [388, 19] width 5 height 5
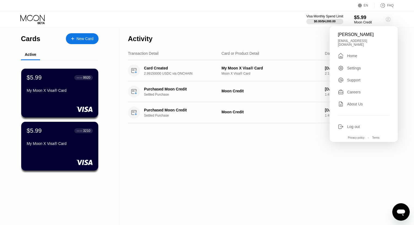
click at [390, 19] on icon at bounding box center [388, 19] width 5 height 5
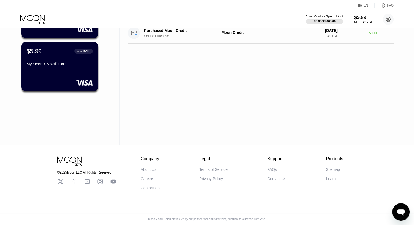
scroll to position [55, 0]
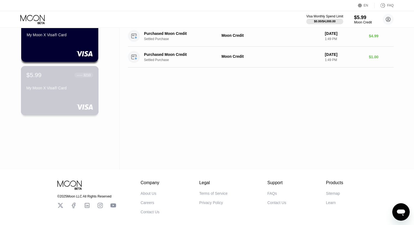
click at [80, 100] on div "$5.99 ● ● ● ● 3210 My Moon X Visa® Card" at bounding box center [60, 90] width 78 height 49
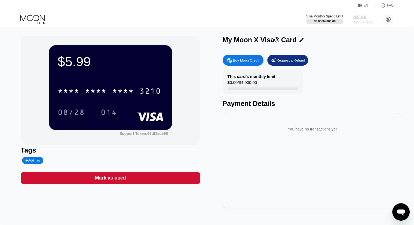
click at [366, 20] on div "$5.99" at bounding box center [363, 17] width 18 height 6
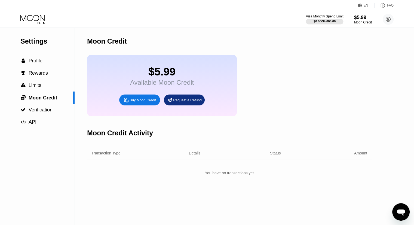
click at [321, 18] on div "Visa Monthly Spend Limit" at bounding box center [325, 16] width 38 height 4
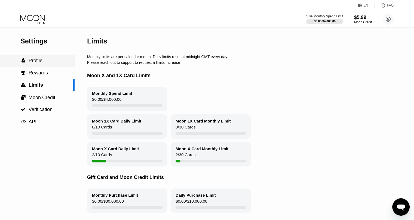
click at [33, 57] on div " Profile" at bounding box center [37, 61] width 75 height 12
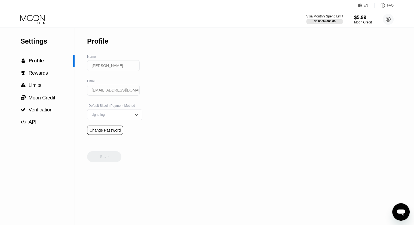
click at [36, 18] on icon at bounding box center [32, 20] width 25 height 10
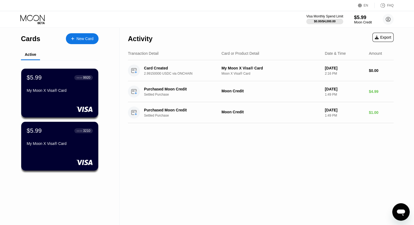
click at [230, 60] on div "Transaction Detail Card or Product Detail Date & Time Amount" at bounding box center [260, 53] width 265 height 13
click at [162, 54] on div "Transaction Detail" at bounding box center [172, 53] width 89 height 4
click at [75, 80] on div "● ● ● ● 9920" at bounding box center [84, 77] width 19 height 5
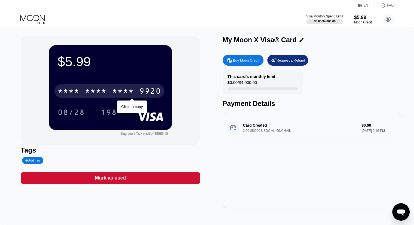
click at [119, 92] on div "* * * *" at bounding box center [123, 91] width 22 height 9
click at [142, 94] on div "9920" at bounding box center [150, 91] width 22 height 9
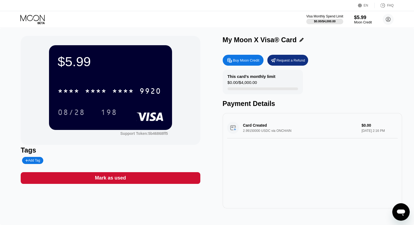
click at [27, 18] on icon at bounding box center [32, 20] width 25 height 10
